Goal: Task Accomplishment & Management: Use online tool/utility

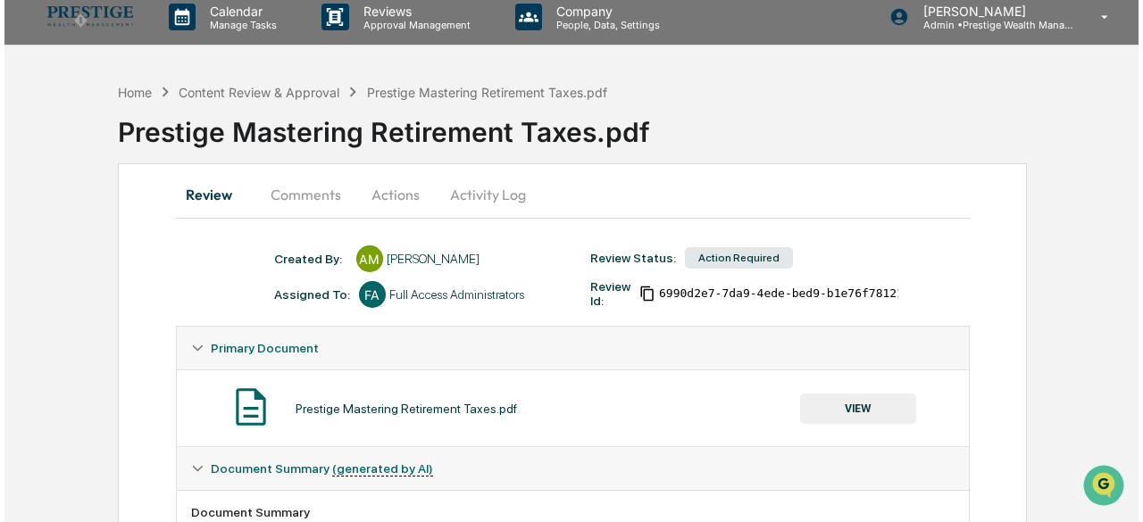
scroll to position [4, 0]
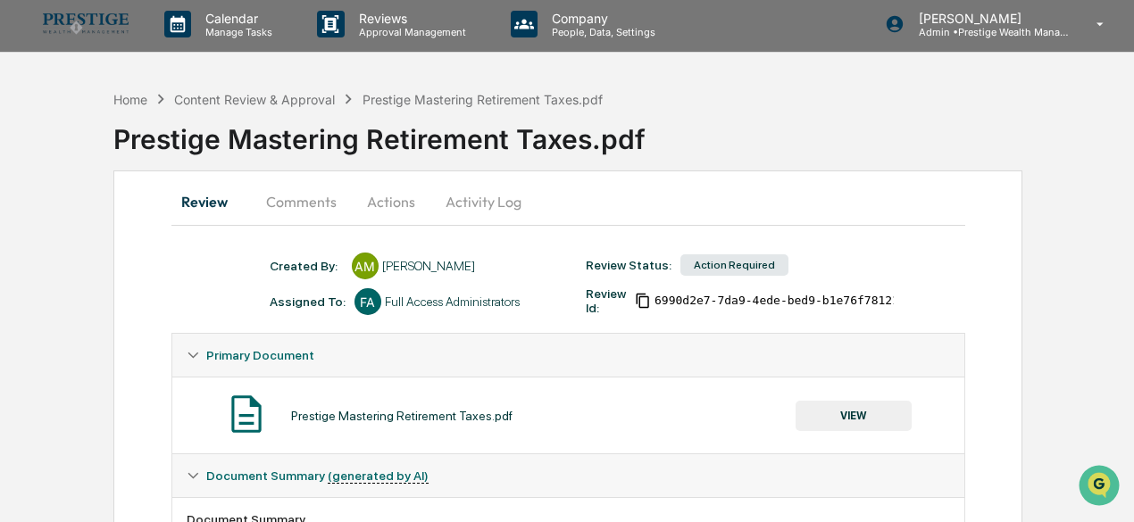
click at [380, 201] on button "Actions" at bounding box center [391, 201] width 80 height 43
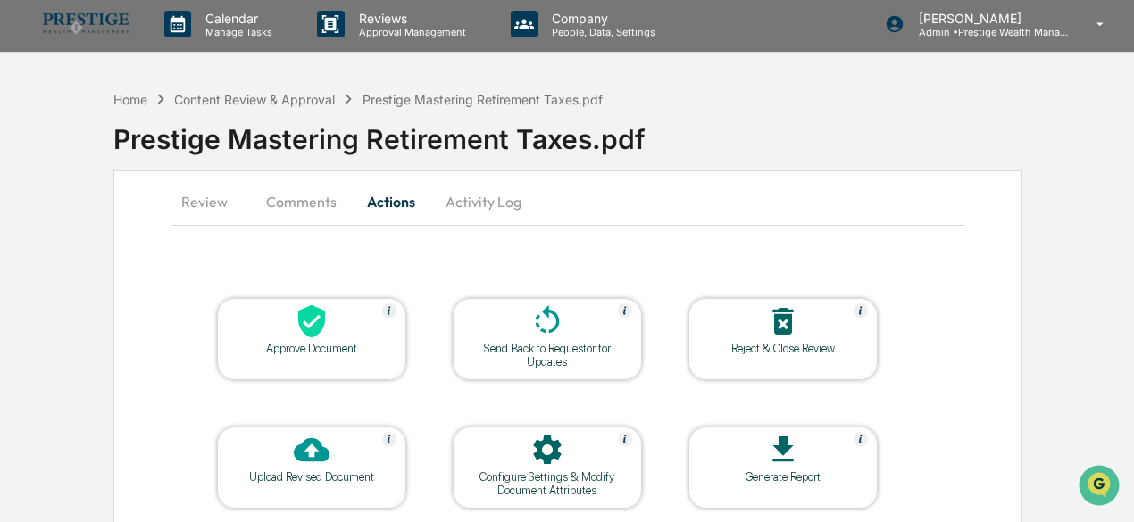
click at [335, 353] on div "Approve Document" at bounding box center [311, 348] width 161 height 13
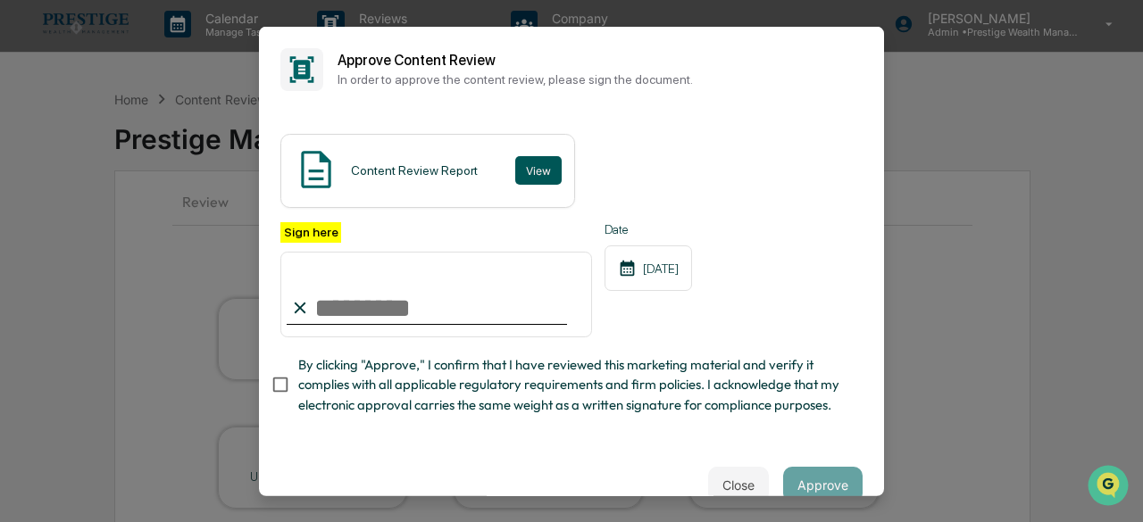
click at [515, 167] on button "View" at bounding box center [538, 170] width 46 height 29
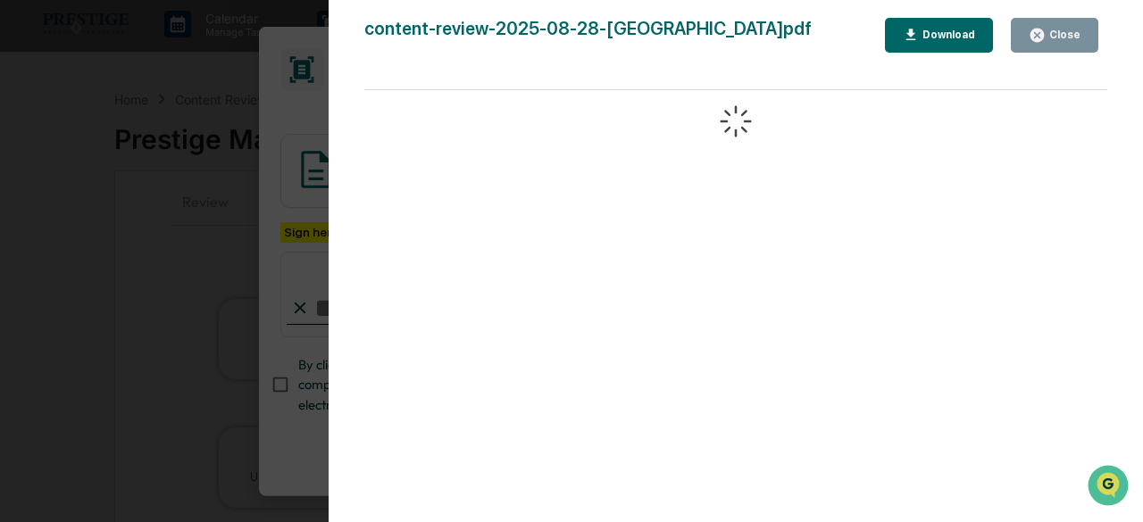
click at [1048, 48] on button "Close" at bounding box center [1053, 35] width 87 height 35
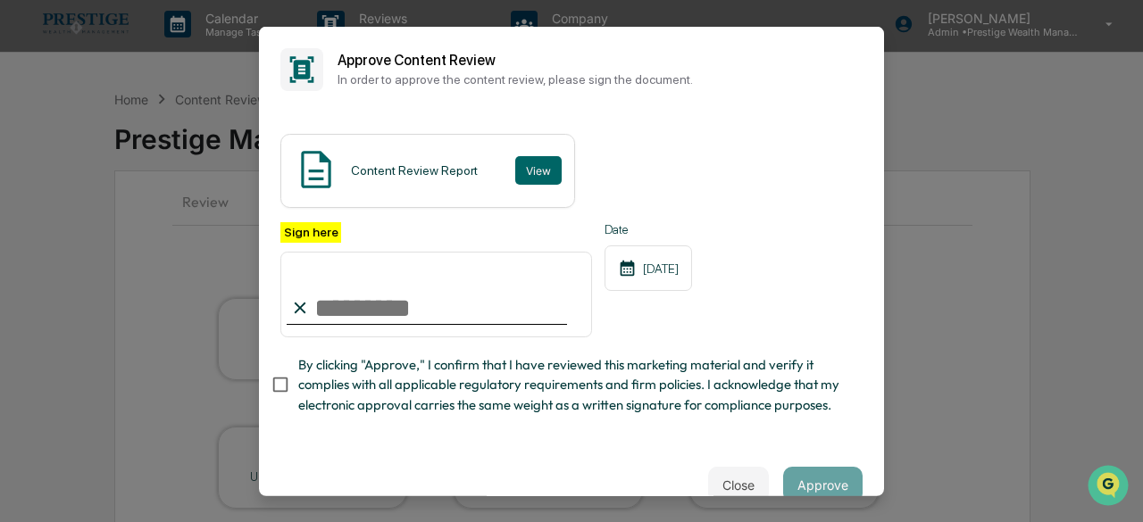
click at [451, 309] on input "Sign here" at bounding box center [436, 295] width 312 height 86
type input "**********"
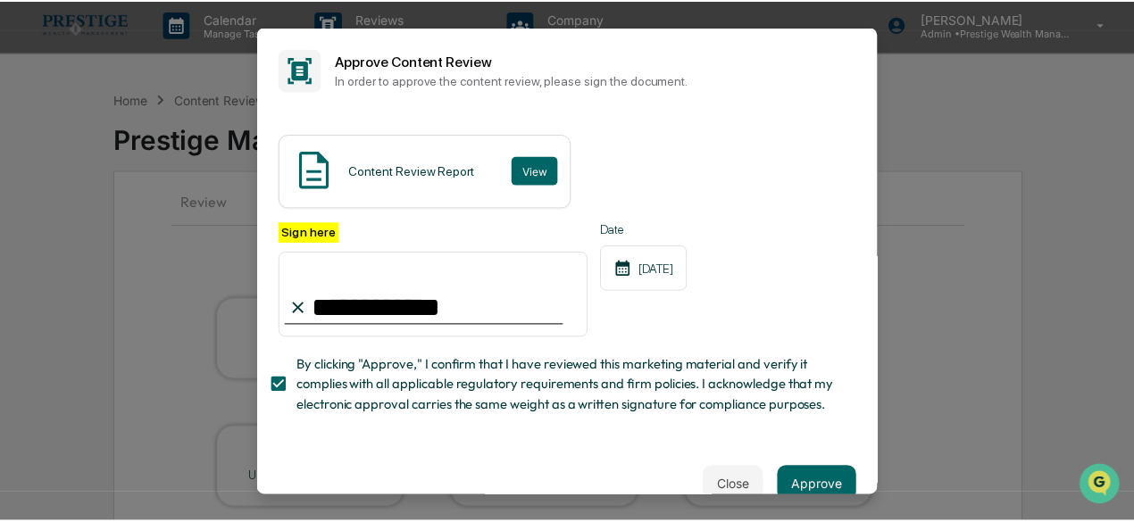
scroll to position [54, 0]
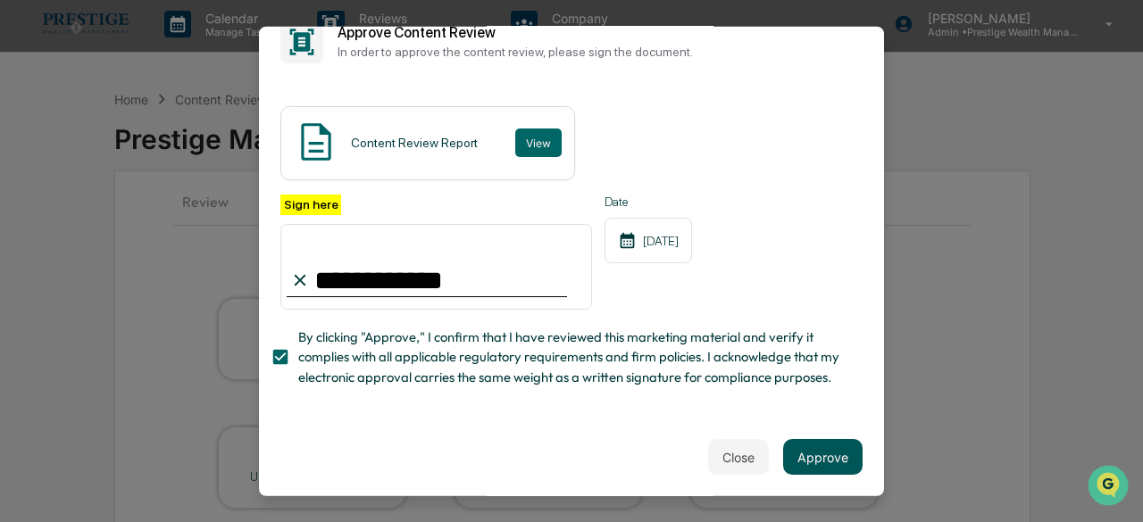
click at [818, 461] on button "Approve" at bounding box center [822, 457] width 79 height 36
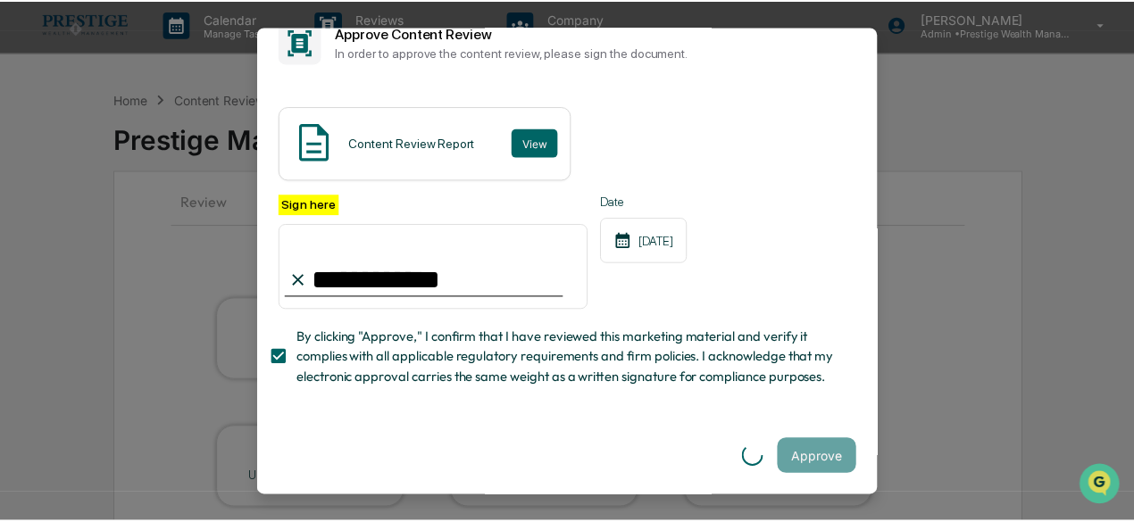
scroll to position [0, 0]
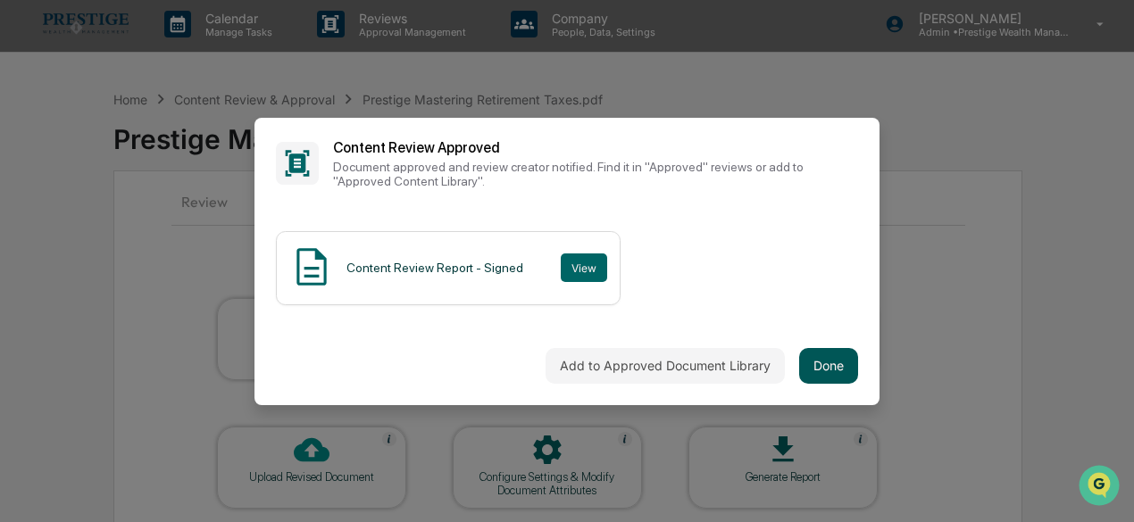
click at [833, 372] on button "Done" at bounding box center [828, 366] width 59 height 36
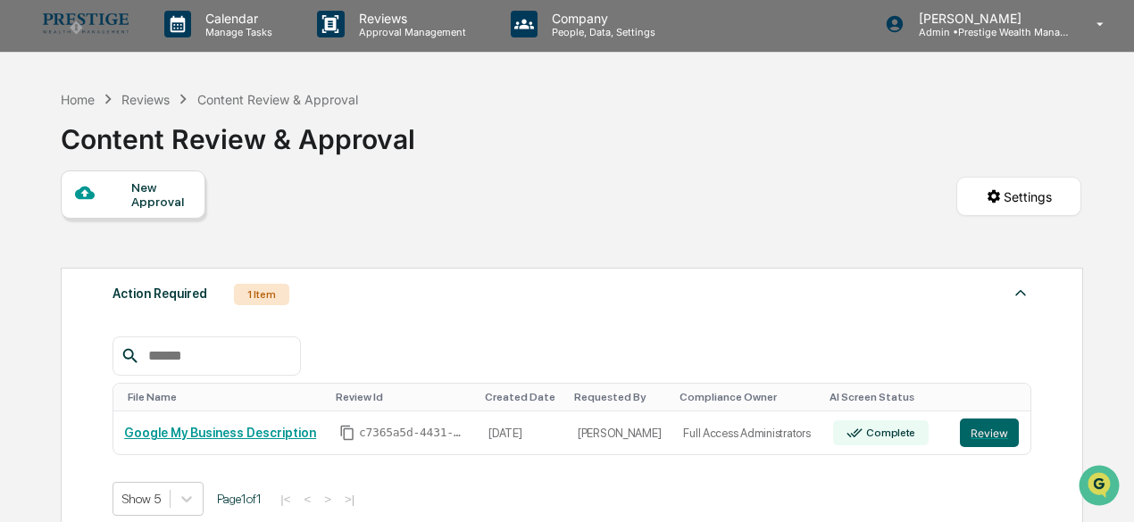
scroll to position [93, 0]
